Goal: Navigation & Orientation: Find specific page/section

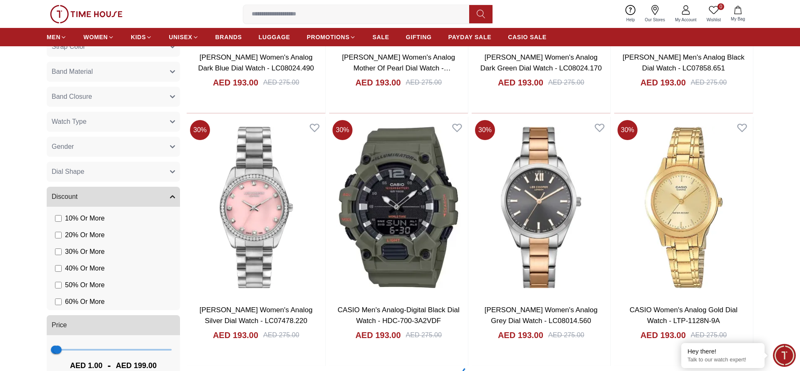
scroll to position [1382, 0]
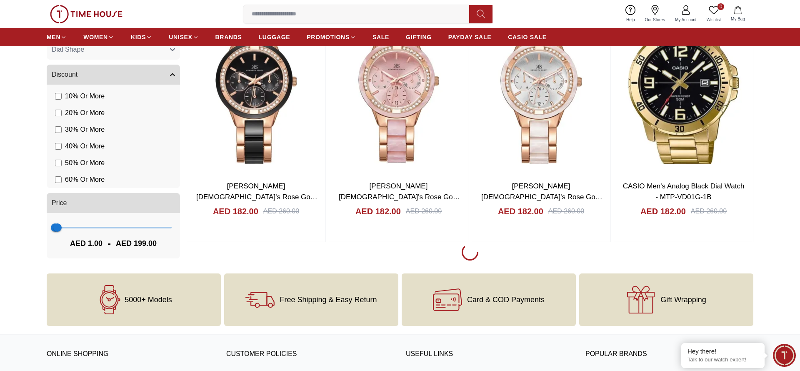
scroll to position [3968, 0]
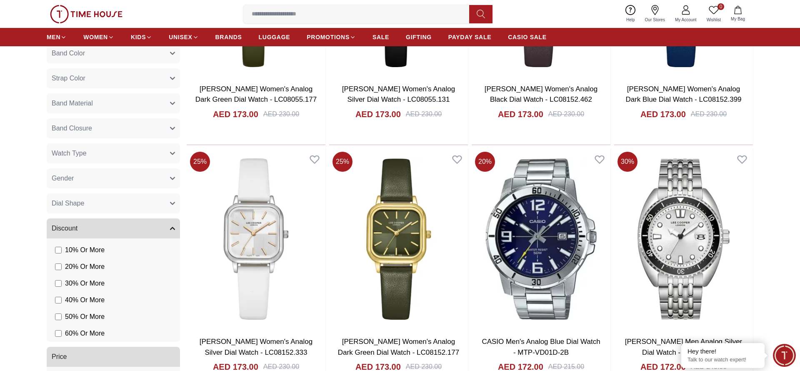
scroll to position [6554, 0]
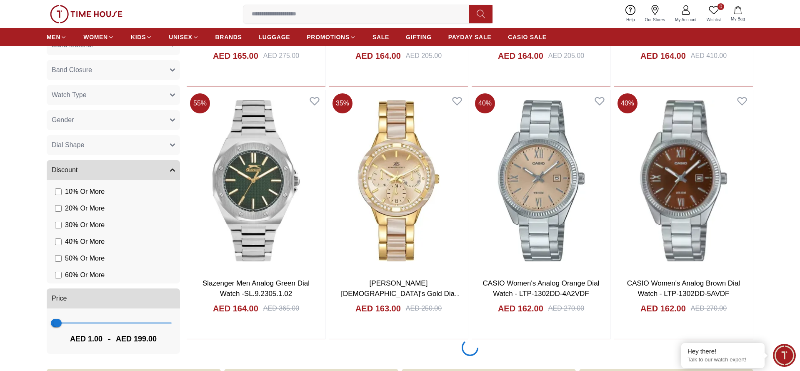
scroll to position [9140, 0]
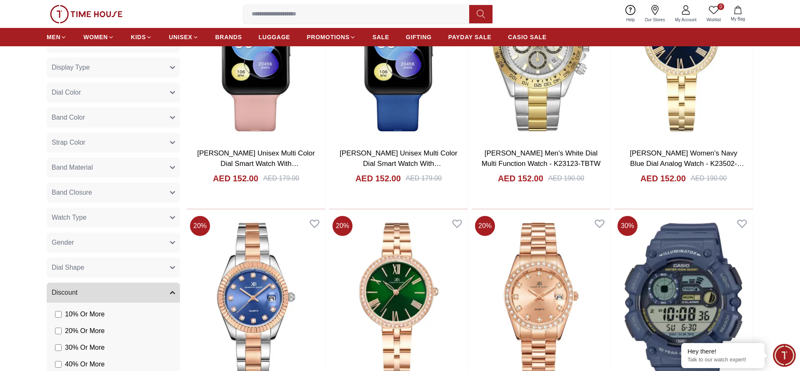
scroll to position [11726, 0]
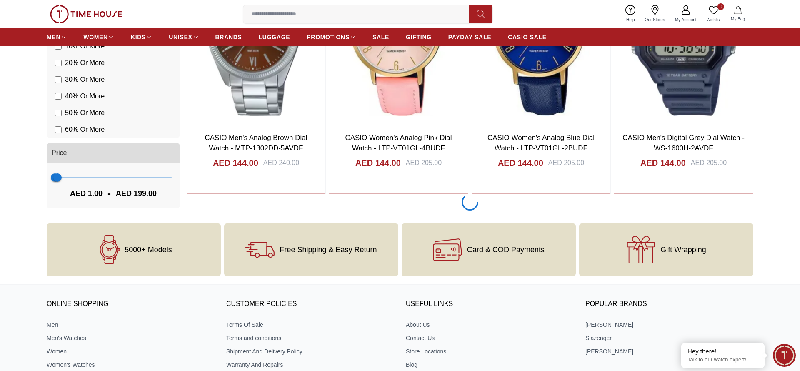
scroll to position [13019, 0]
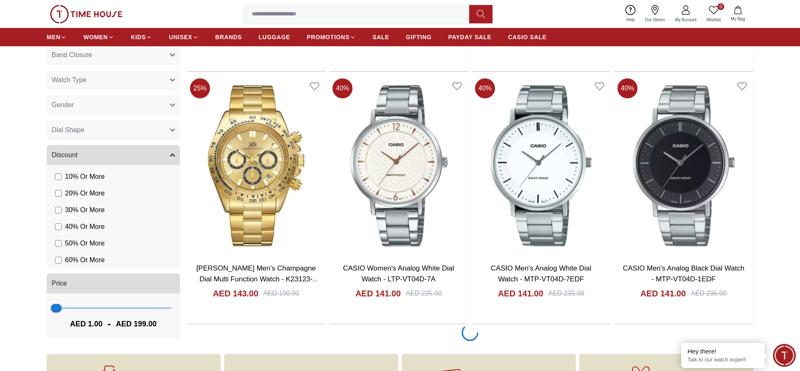
scroll to position [15605, 0]
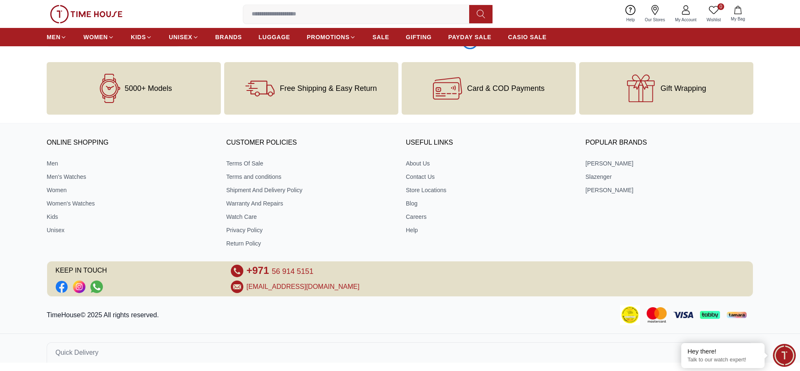
scroll to position [16898, 0]
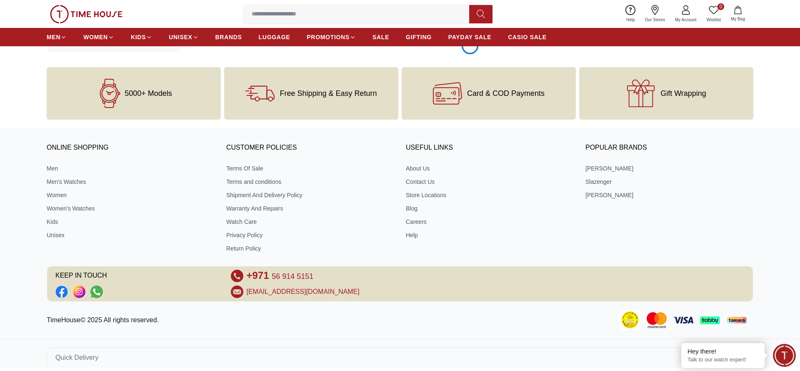
scroll to position [18191, 0]
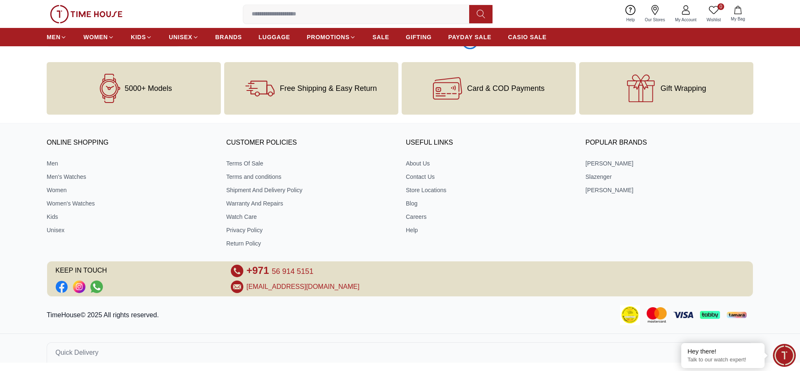
scroll to position [19485, 0]
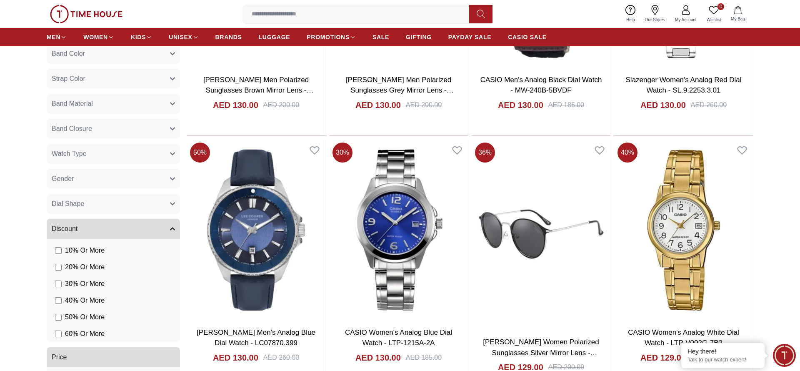
scroll to position [22070, 0]
